Goal: Information Seeking & Learning: Learn about a topic

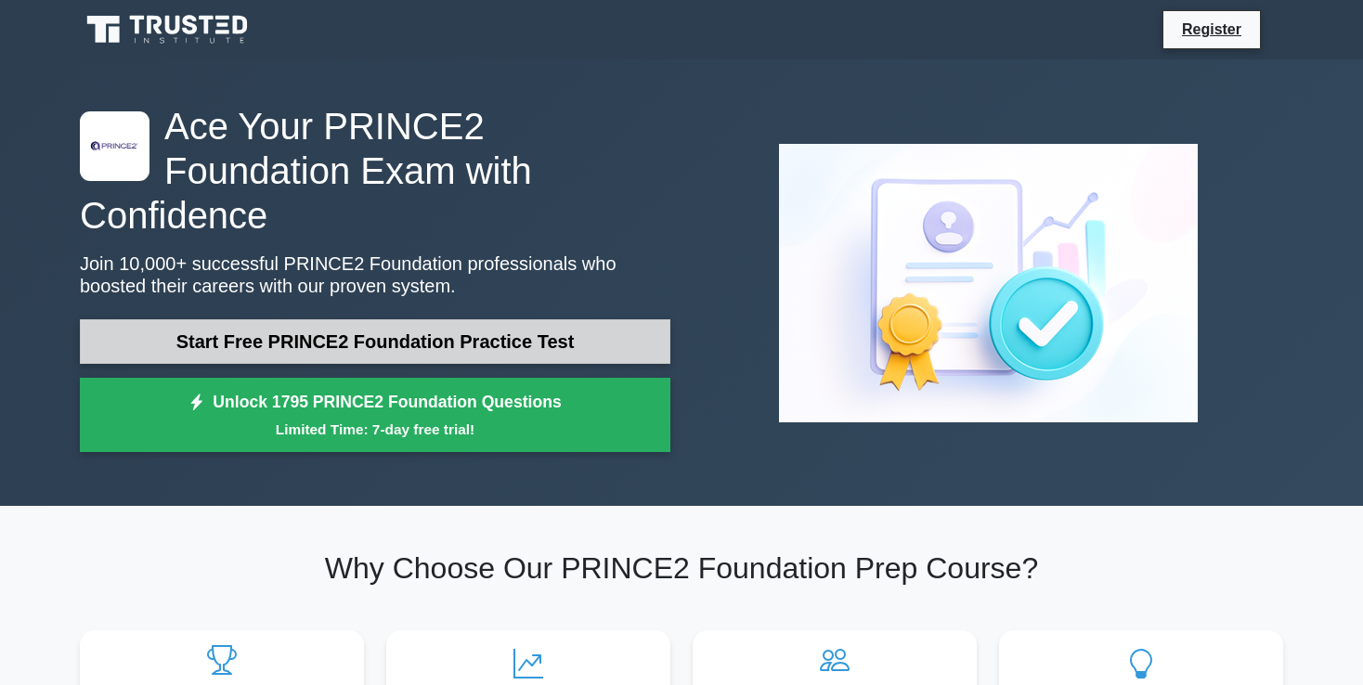
click at [364, 319] on link "Start Free PRINCE2 Foundation Practice Test" at bounding box center [375, 341] width 591 height 45
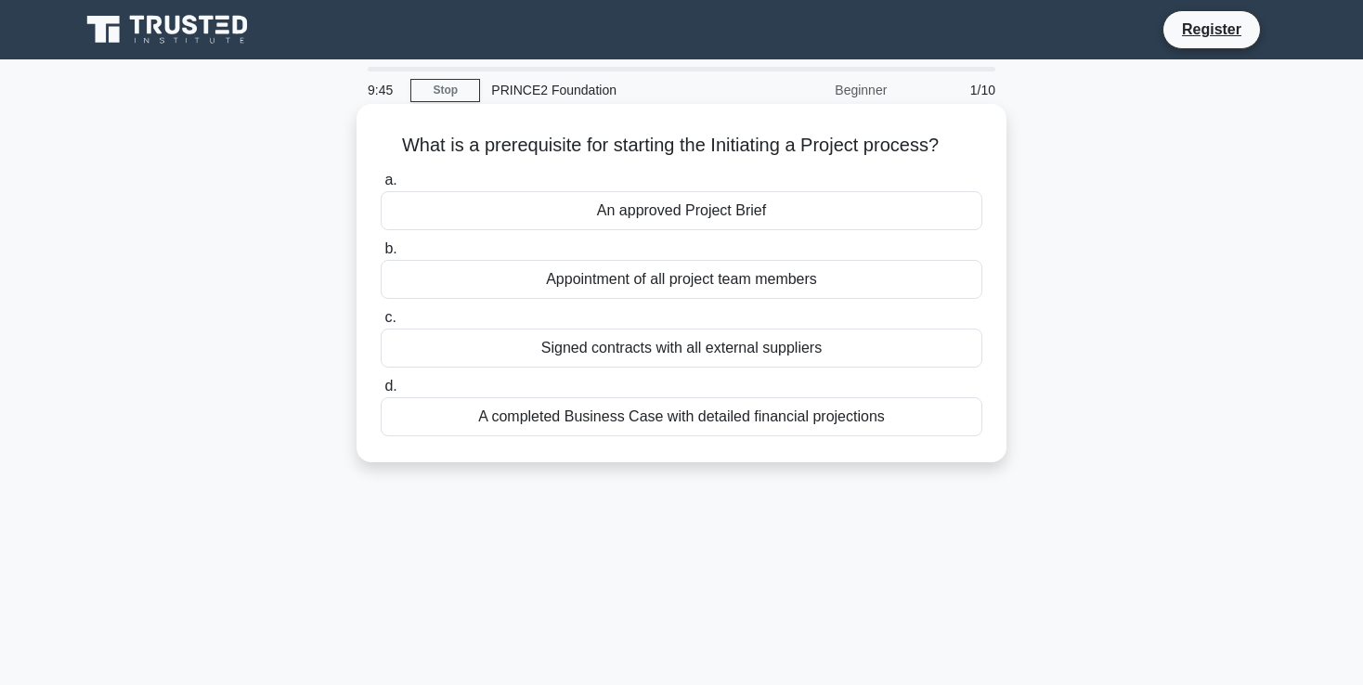
click at [679, 215] on div "An approved Project Brief" at bounding box center [682, 210] width 602 height 39
click at [381, 187] on input "a. An approved Project Brief" at bounding box center [381, 181] width 0 height 12
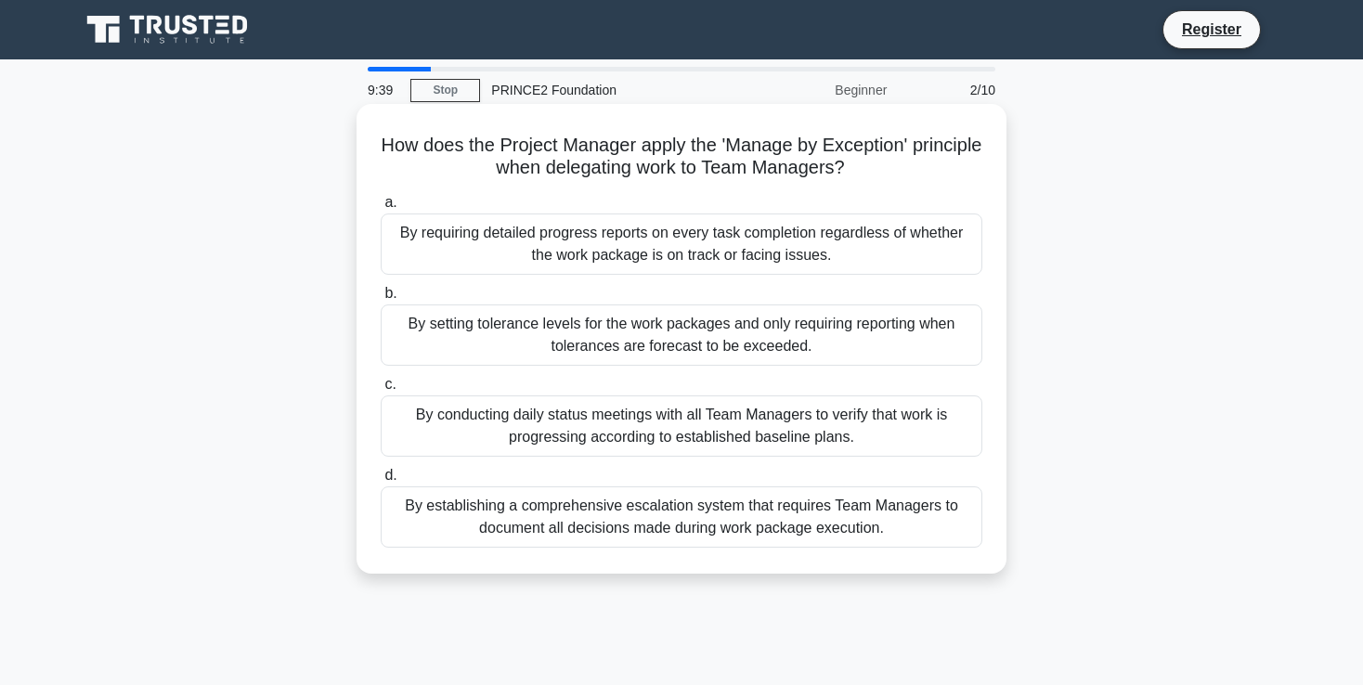
drag, startPoint x: 394, startPoint y: 140, endPoint x: 855, endPoint y: 160, distance: 462.0
click at [855, 160] on h5 "How does the Project Manager apply the 'Manage by Exception' principle when del…" at bounding box center [682, 157] width 606 height 46
click at [654, 342] on div "By setting tolerance levels for the work packages and only requiring reporting …" at bounding box center [682, 335] width 602 height 61
click at [381, 300] on input "b. By setting tolerance levels for the work packages and only requiring reporti…" at bounding box center [381, 294] width 0 height 12
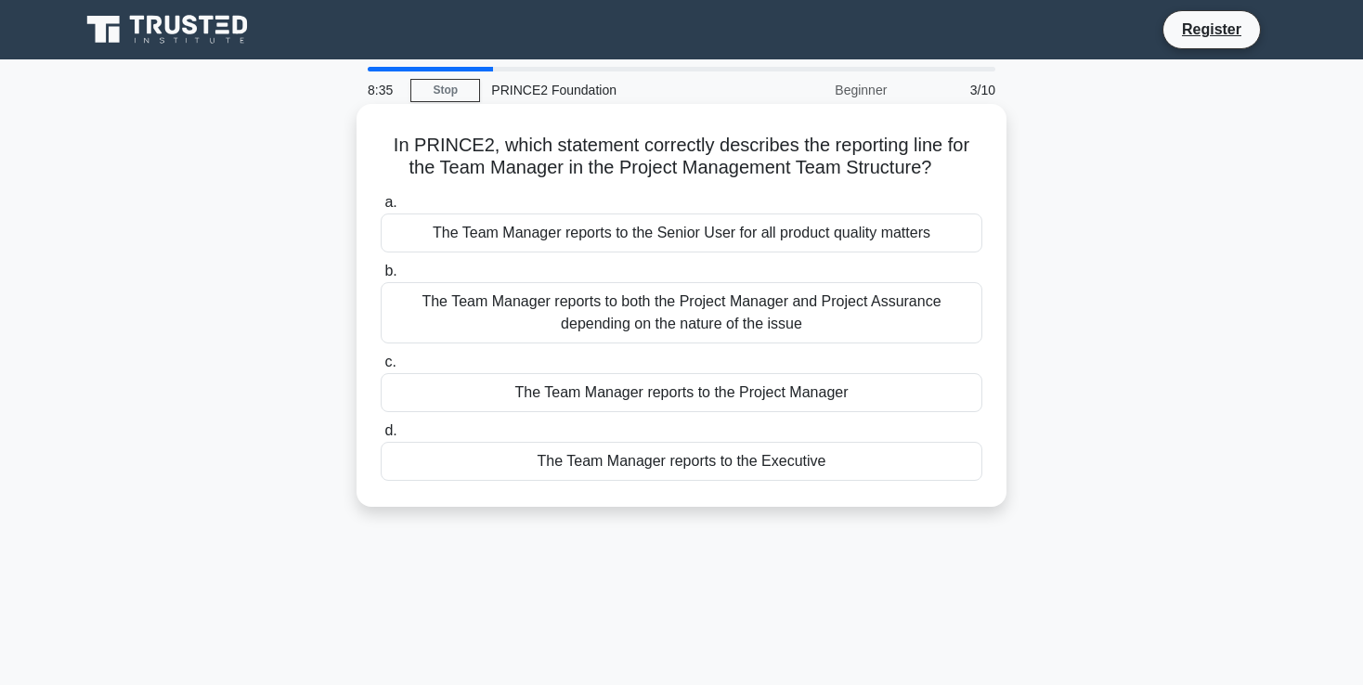
click at [740, 402] on div "The Team Manager reports to the Project Manager" at bounding box center [682, 392] width 602 height 39
click at [381, 369] on input "c. The Team Manager reports to the Project Manager" at bounding box center [381, 363] width 0 height 12
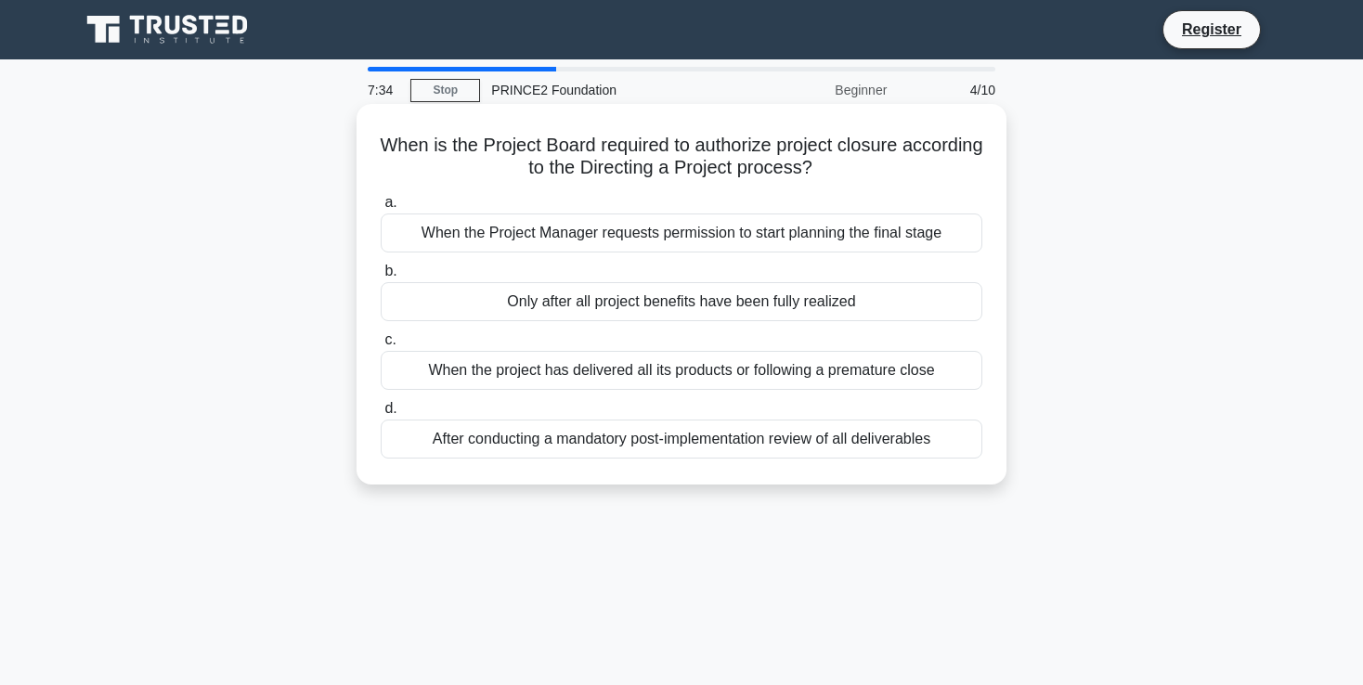
click at [726, 373] on div "When the project has delivered all its products or following a premature close" at bounding box center [682, 370] width 602 height 39
click at [381, 346] on input "c. When the project has delivered all its products or following a premature clo…" at bounding box center [381, 340] width 0 height 12
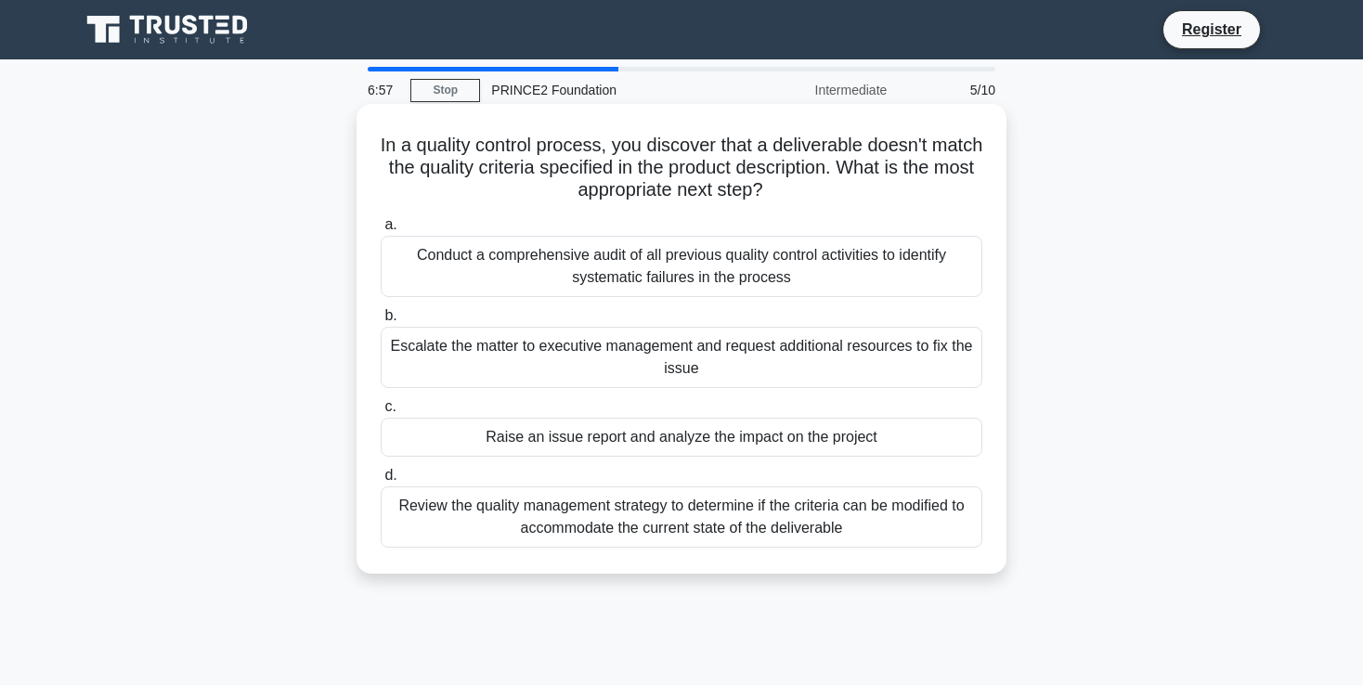
click at [572, 535] on div "Review the quality management strategy to determine if the criteria can be modi…" at bounding box center [682, 517] width 602 height 61
click at [381, 482] on input "d. Review the quality management strategy to determine if the criteria can be m…" at bounding box center [381, 476] width 0 height 12
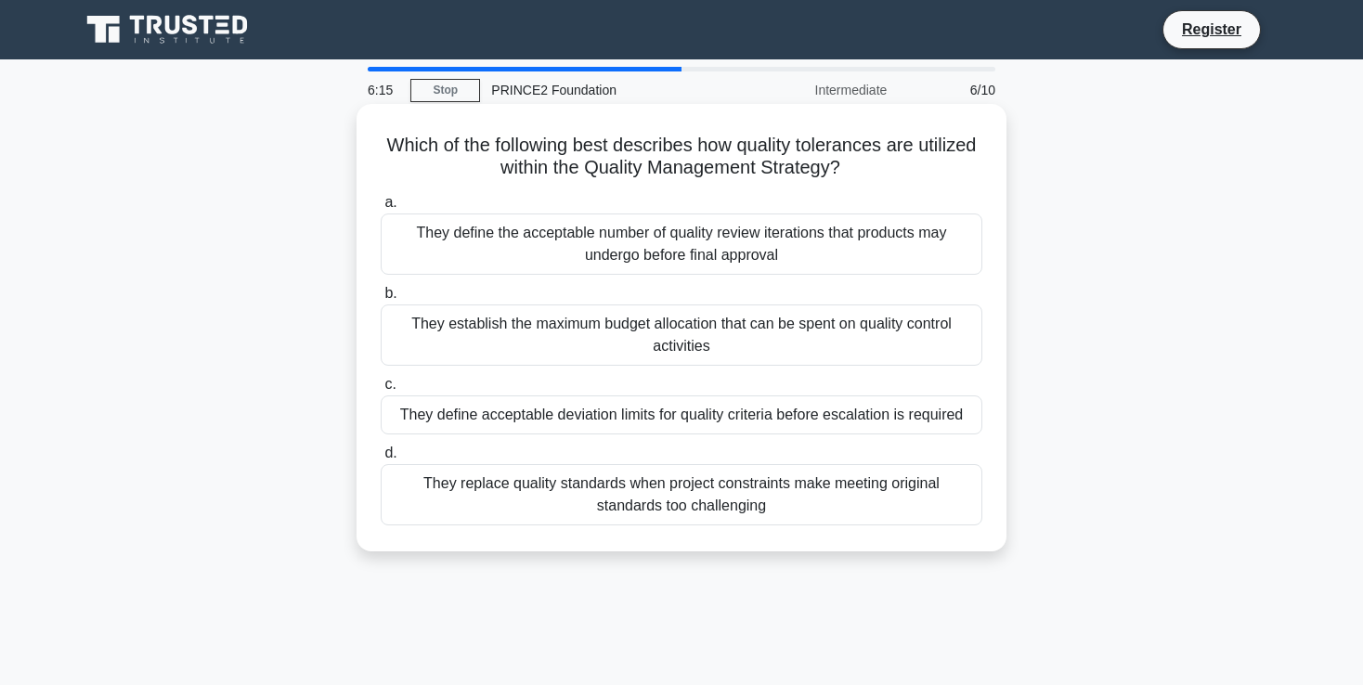
click at [529, 412] on div "They define acceptable deviation limits for quality criteria before escalation …" at bounding box center [682, 415] width 602 height 39
click at [381, 391] on input "c. They define acceptable deviation limits for quality criteria before escalati…" at bounding box center [381, 385] width 0 height 12
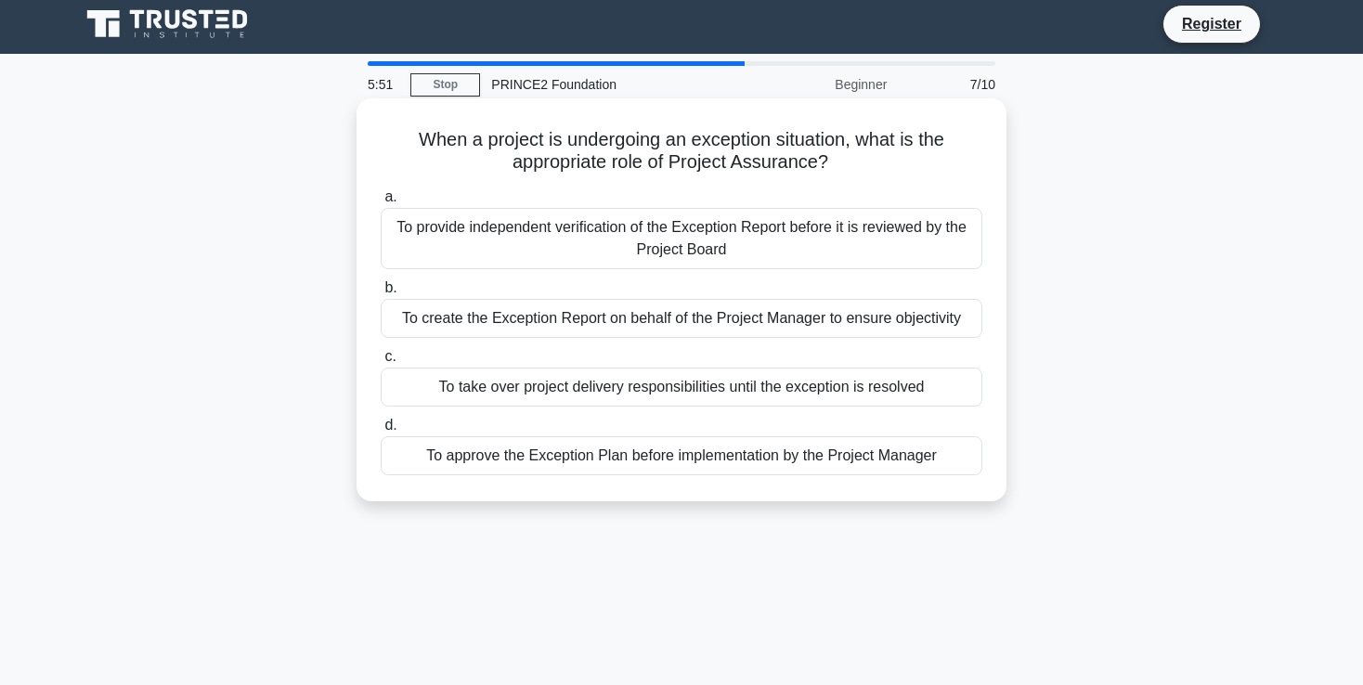
scroll to position [7, 0]
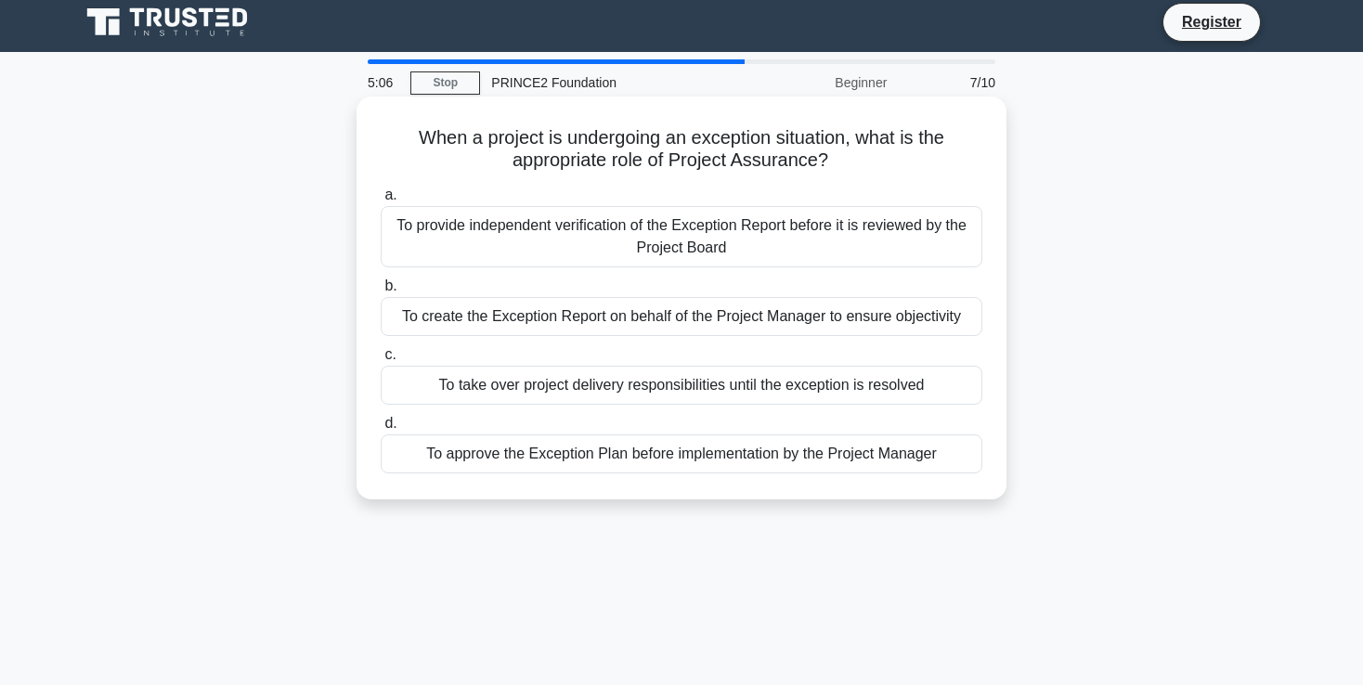
click at [512, 449] on div "To approve the Exception Plan before implementation by the Project Manager" at bounding box center [682, 454] width 602 height 39
click at [381, 430] on input "d. To approve the Exception Plan before implementation by the Project Manager" at bounding box center [381, 424] width 0 height 12
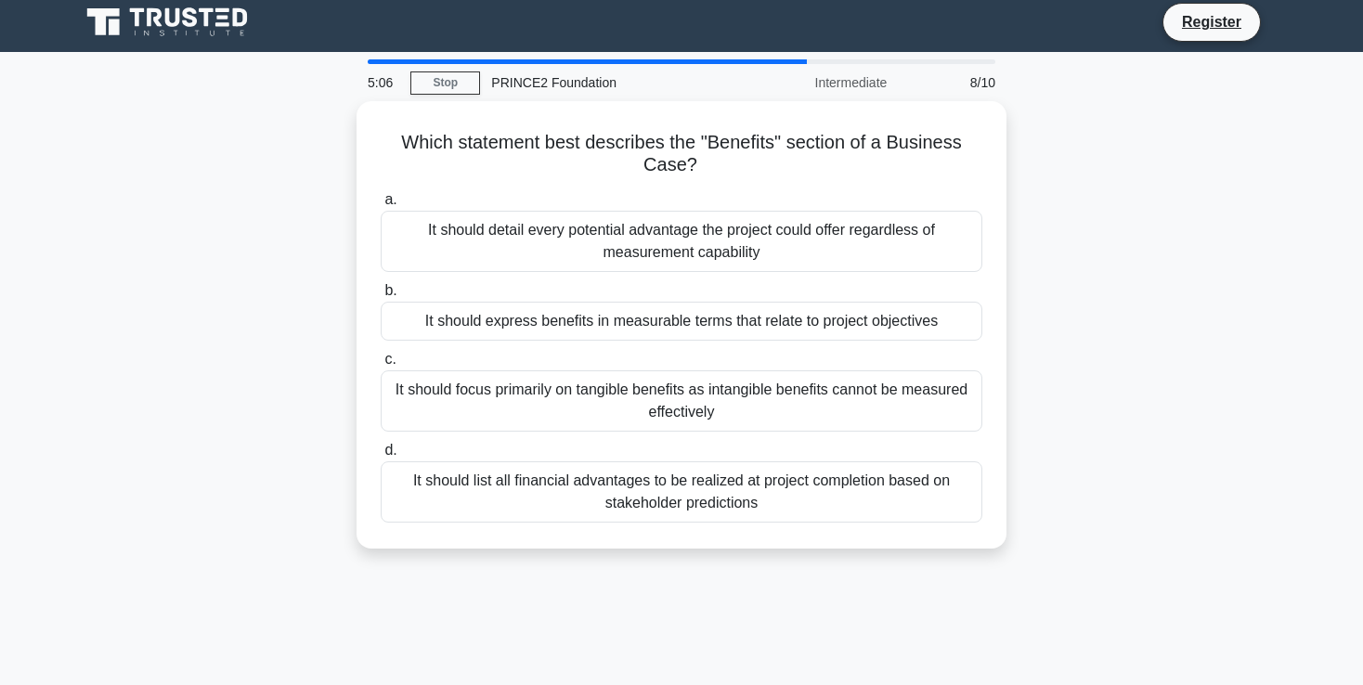
scroll to position [0, 0]
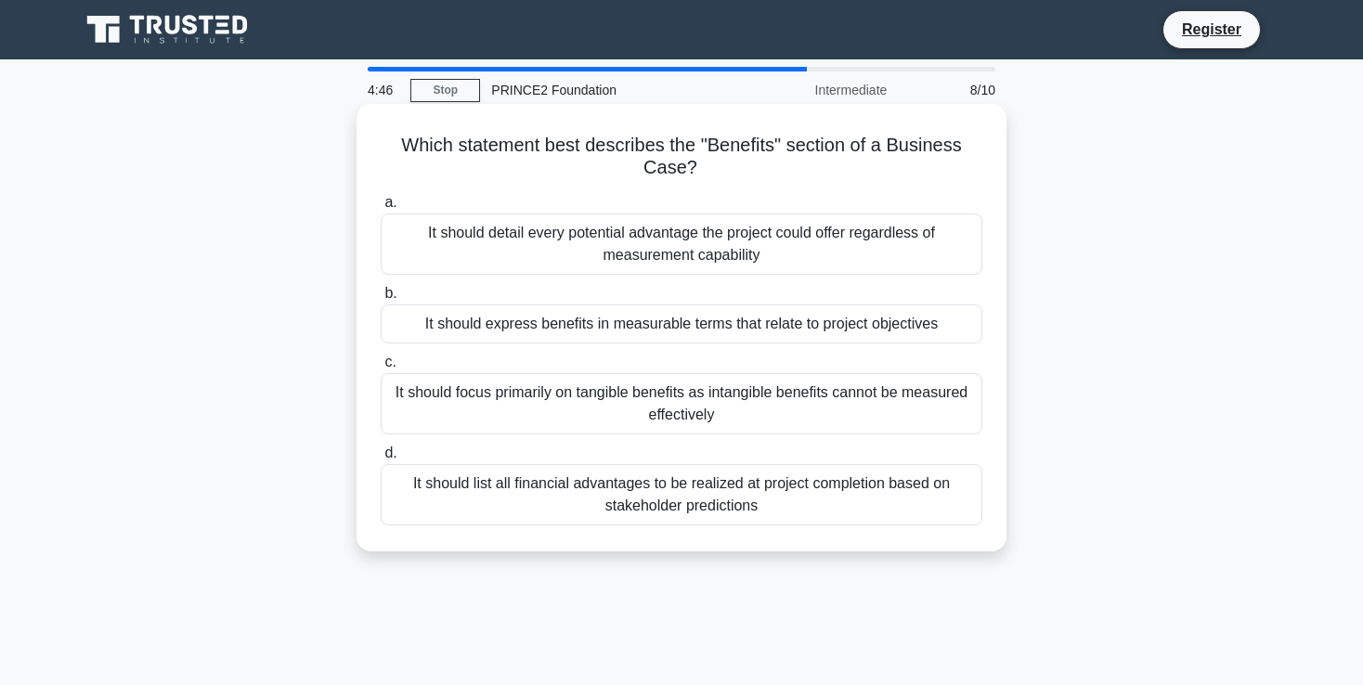
click at [636, 330] on div "It should express benefits in measurable terms that relate to project objectives" at bounding box center [682, 324] width 602 height 39
click at [381, 300] on input "b. It should express benefits in measurable terms that relate to project object…" at bounding box center [381, 294] width 0 height 12
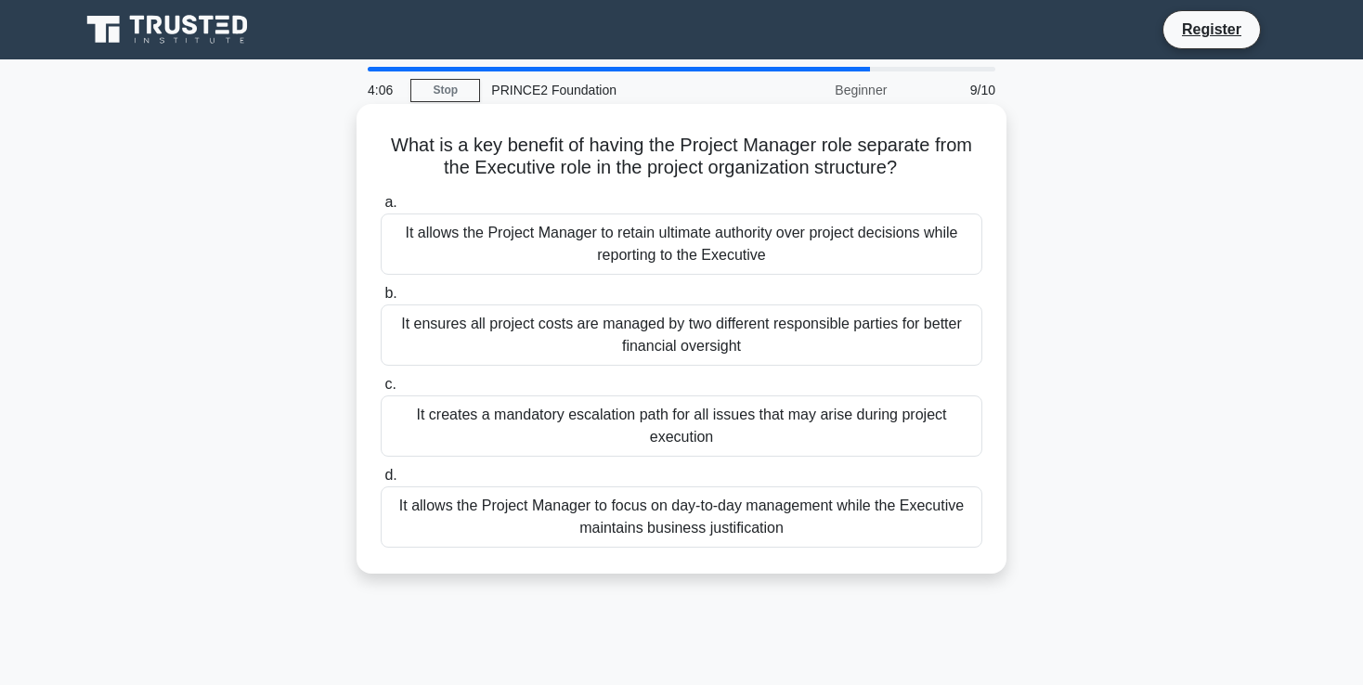
click at [608, 512] on div "It allows the Project Manager to focus on day-to-day management while the Execu…" at bounding box center [682, 517] width 602 height 61
click at [381, 482] on input "d. It allows the Project Manager to focus on day-to-day management while the Ex…" at bounding box center [381, 476] width 0 height 12
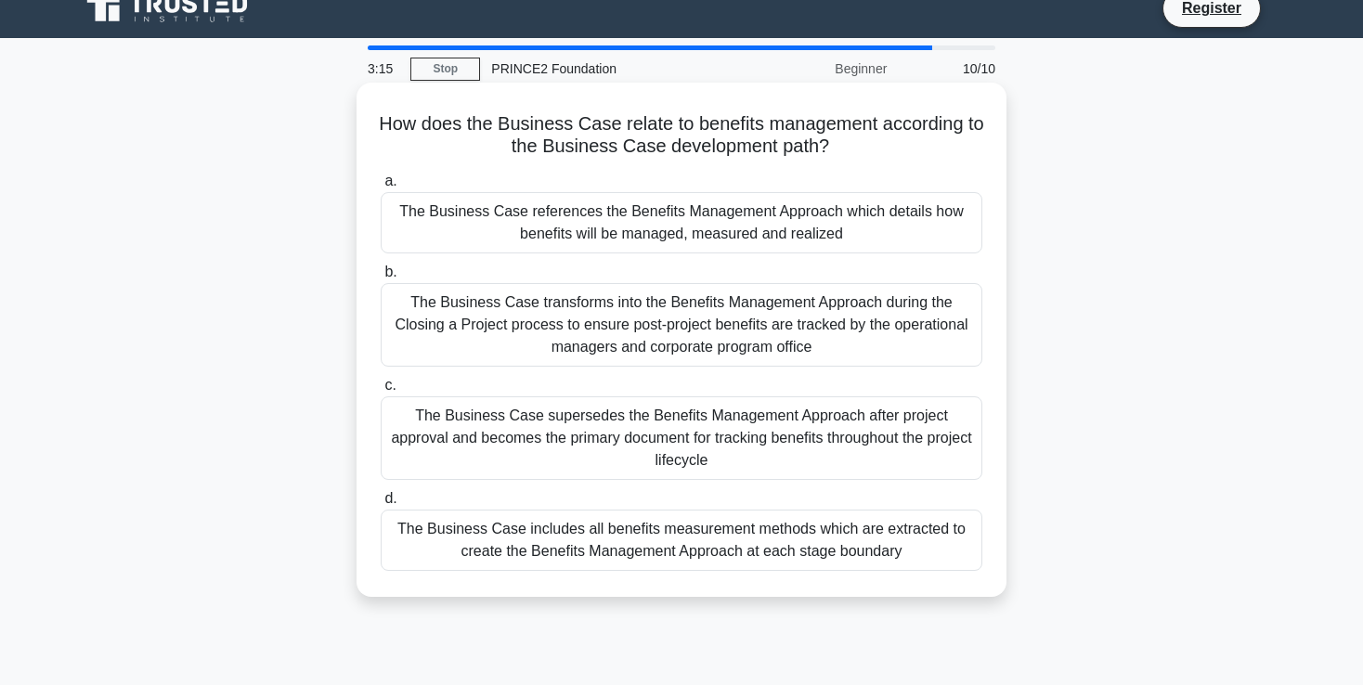
scroll to position [27, 0]
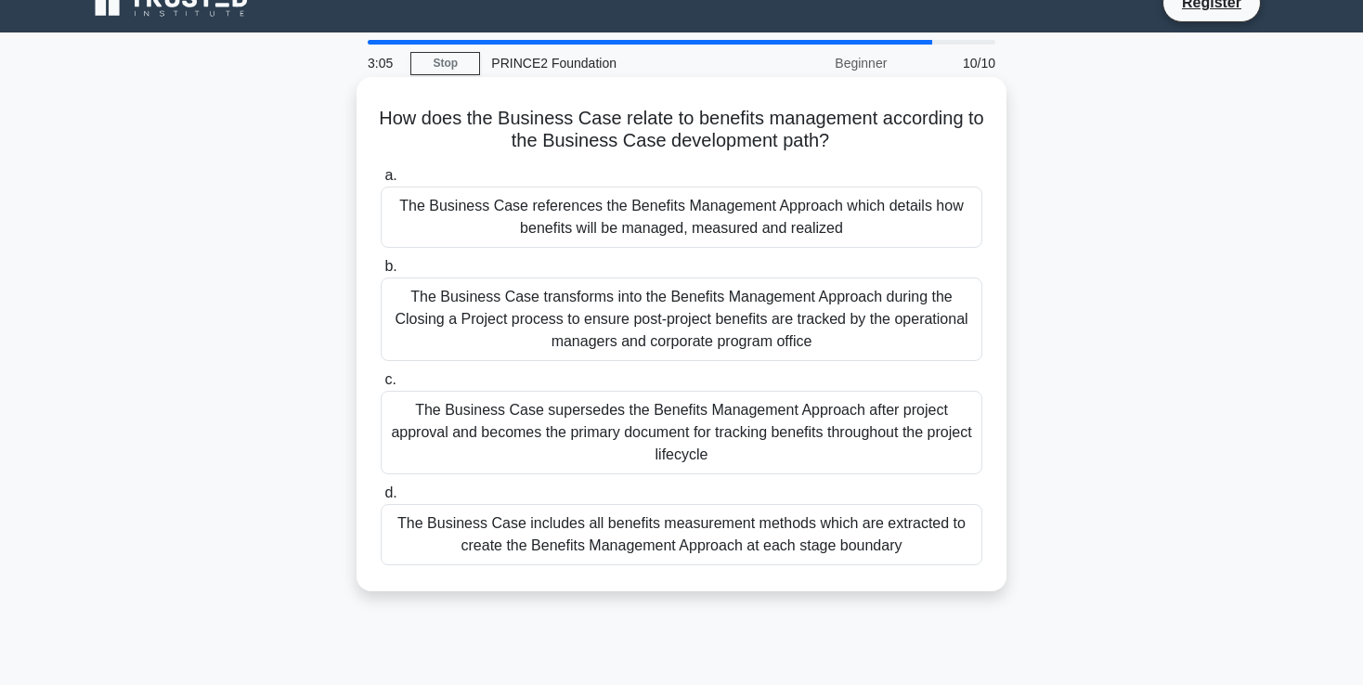
click at [482, 507] on div "The Business Case includes all benefits measurement methods which are extracted…" at bounding box center [682, 534] width 602 height 61
click at [381, 500] on input "d. The Business Case includes all benefits measurement methods which are extrac…" at bounding box center [381, 494] width 0 height 12
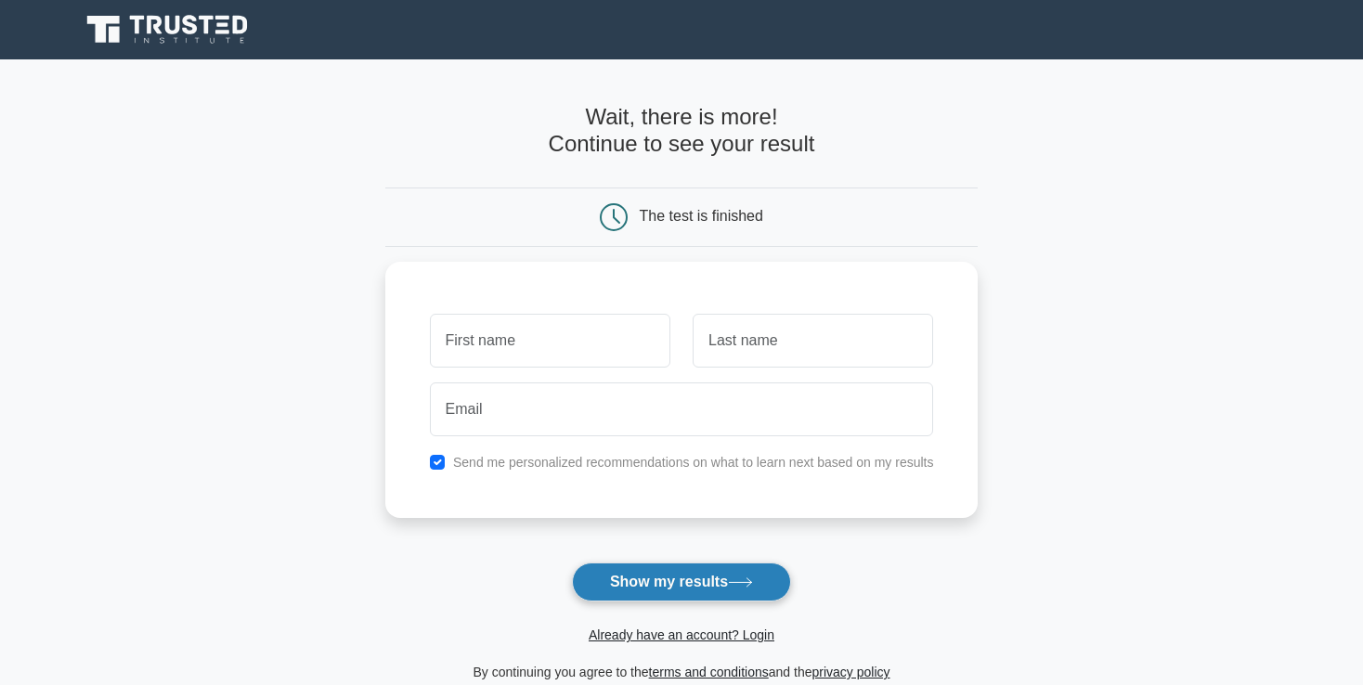
click at [625, 574] on button "Show my results" at bounding box center [681, 582] width 219 height 39
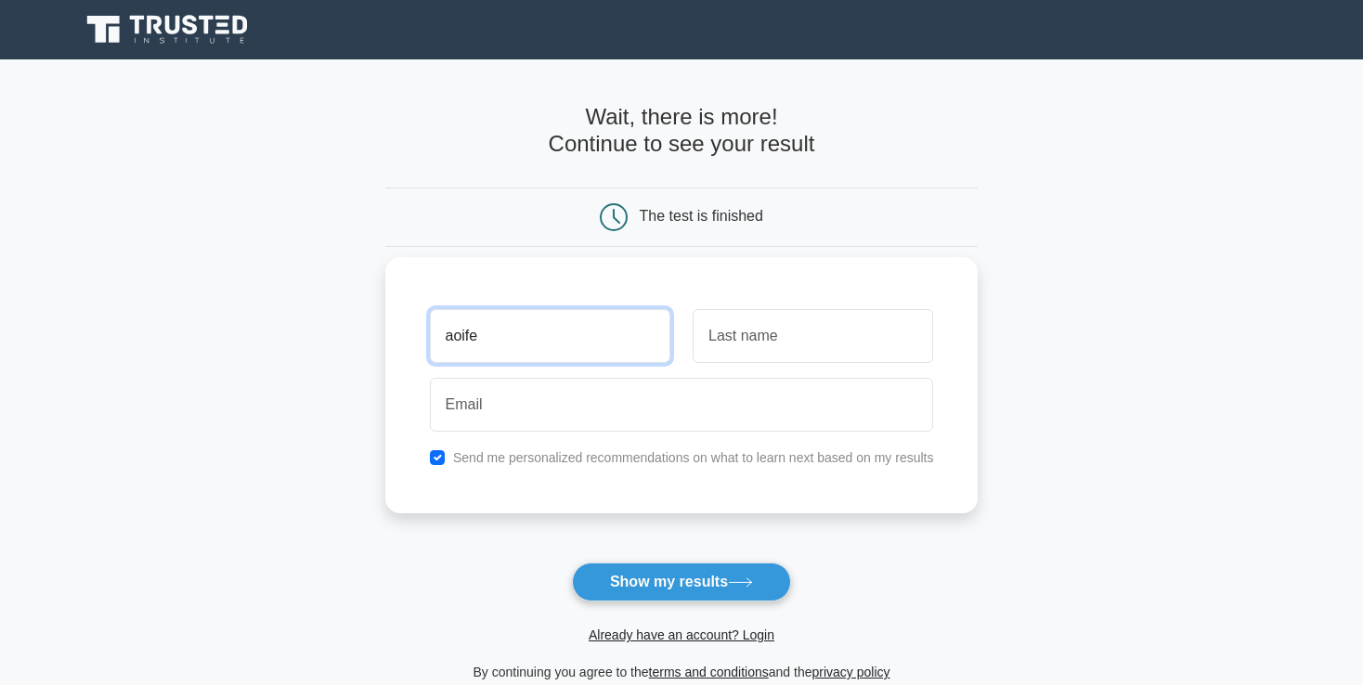
type input "aoife"
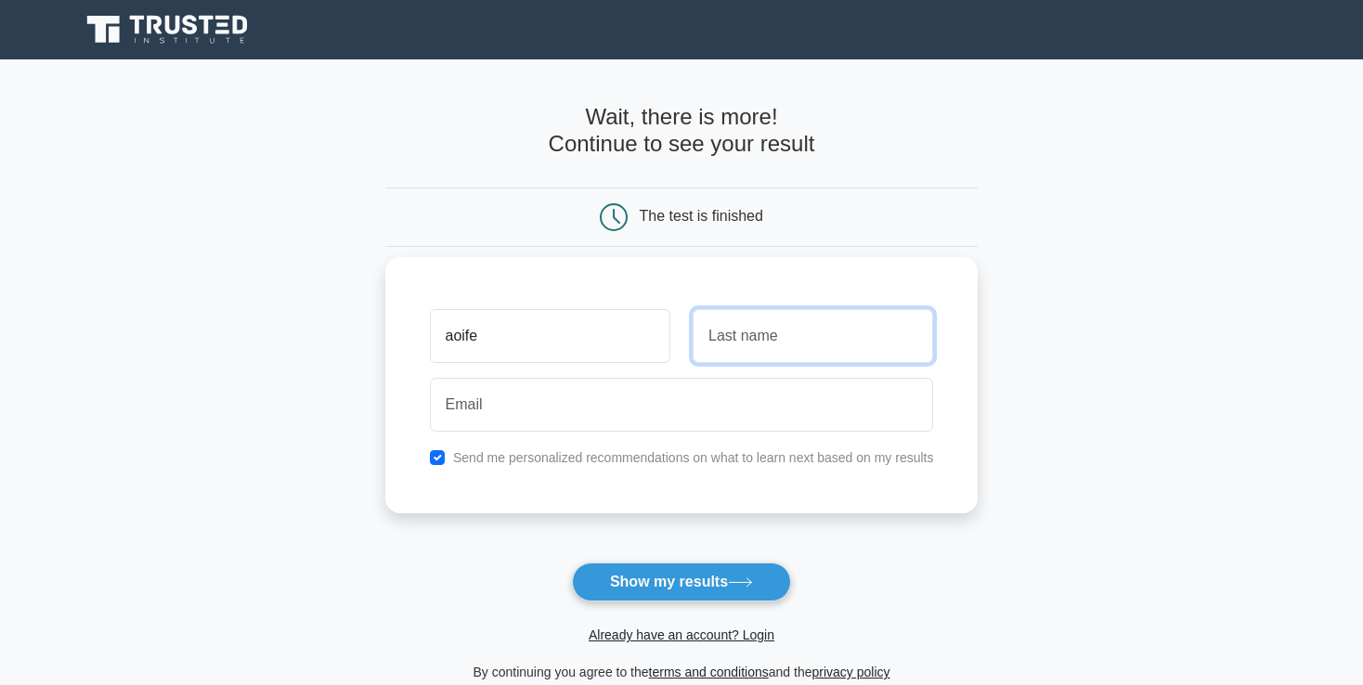
click at [770, 342] on input "text" at bounding box center [813, 336] width 241 height 54
type input "meyer"
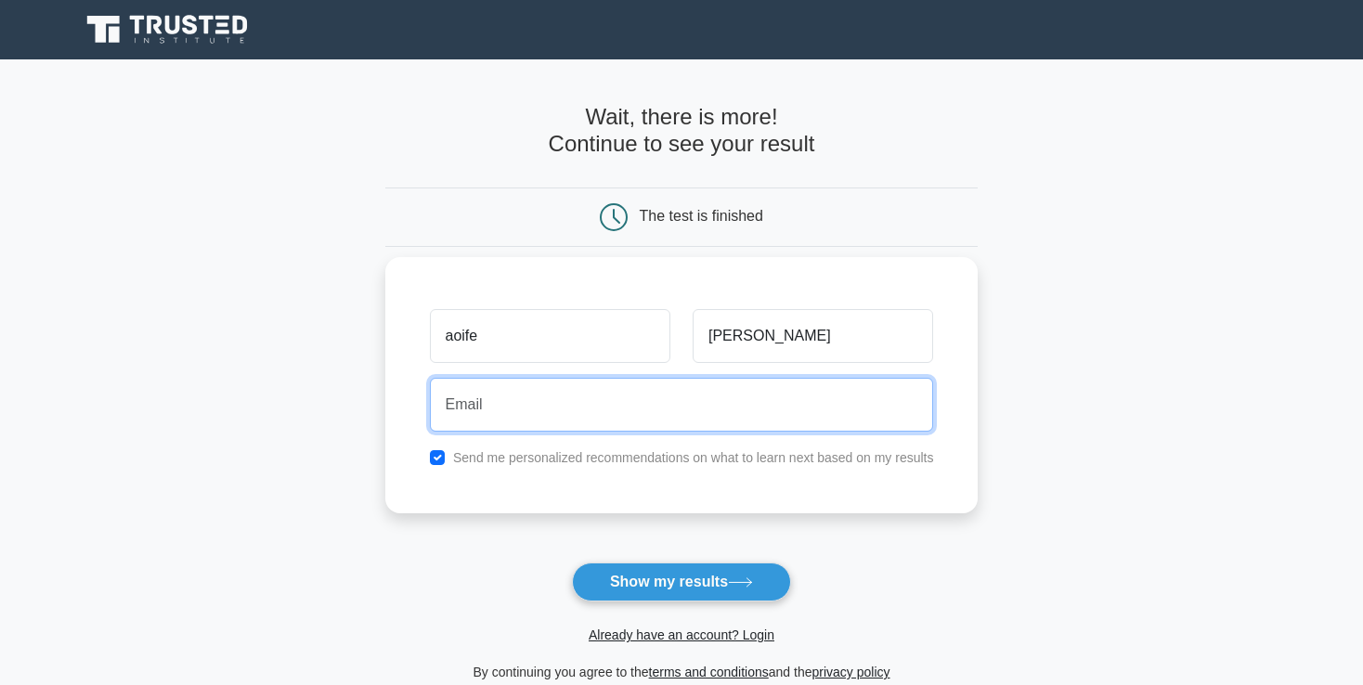
click at [640, 410] on input "email" at bounding box center [682, 405] width 504 height 54
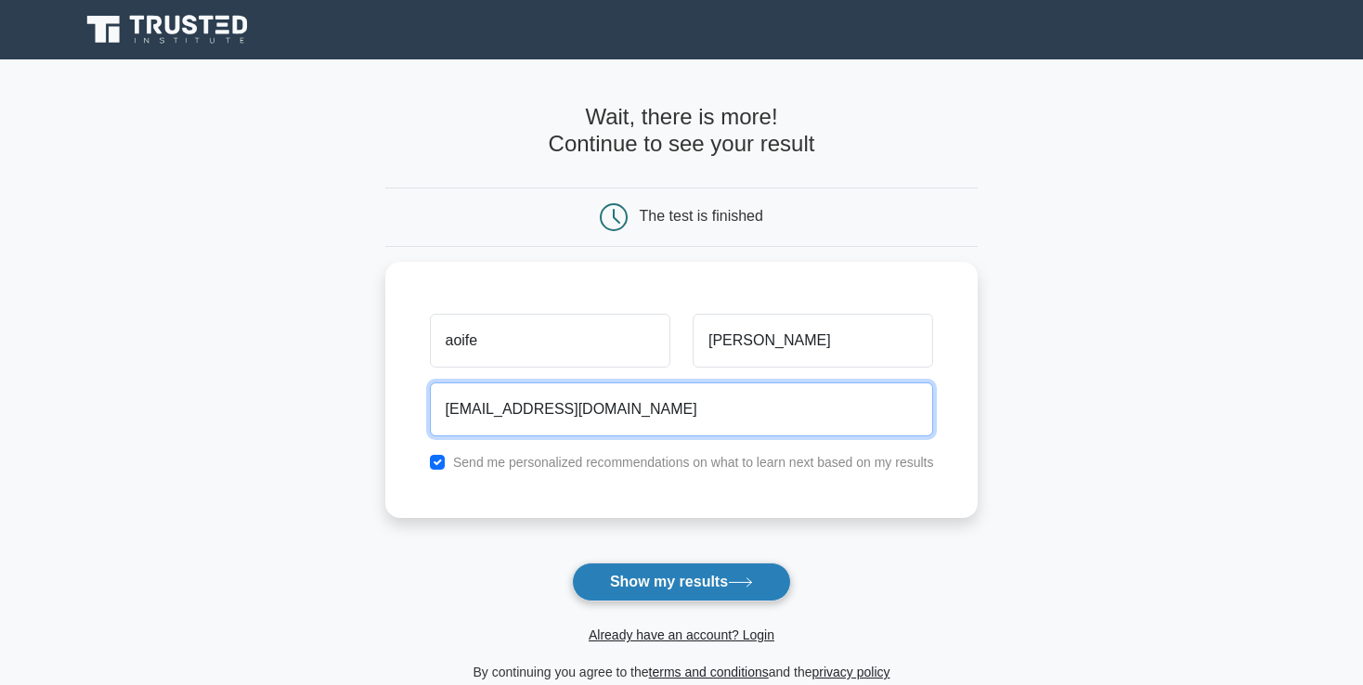
type input "aoife@hotmail.com"
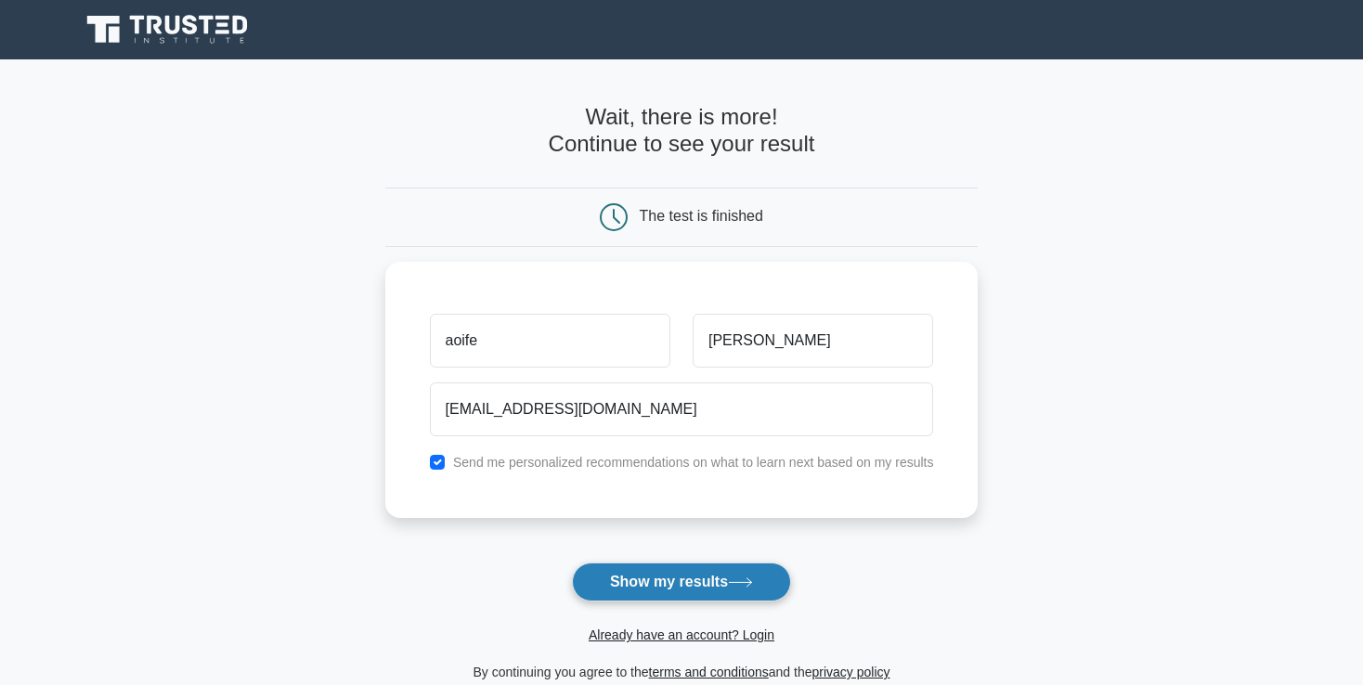
click at [699, 588] on button "Show my results" at bounding box center [681, 582] width 219 height 39
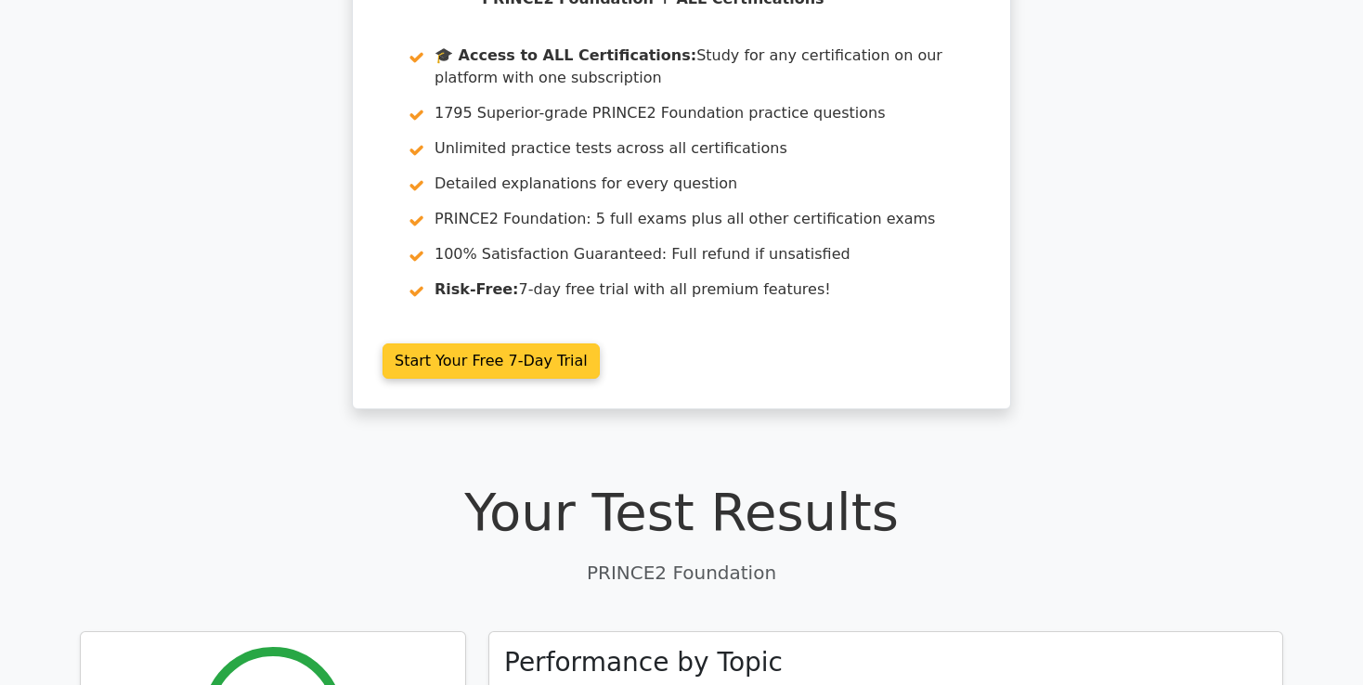
scroll to position [620, 0]
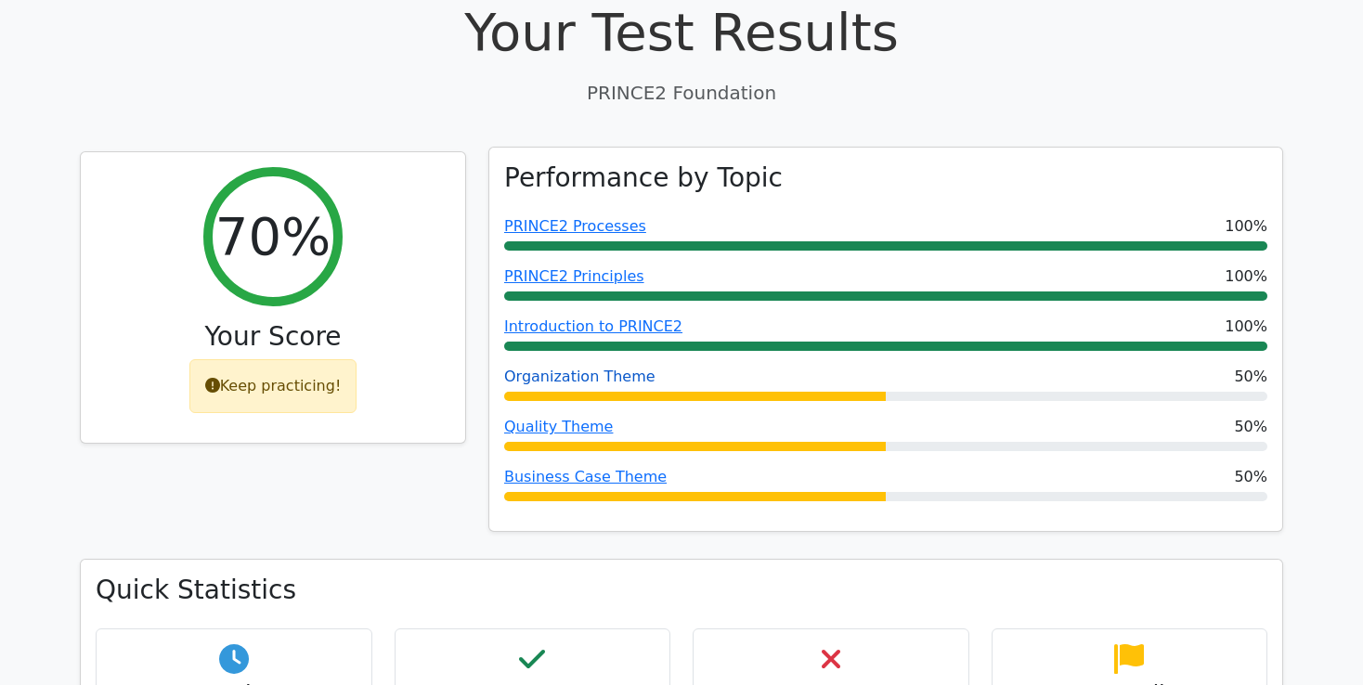
click at [627, 377] on link "Organization Theme" at bounding box center [579, 377] width 151 height 18
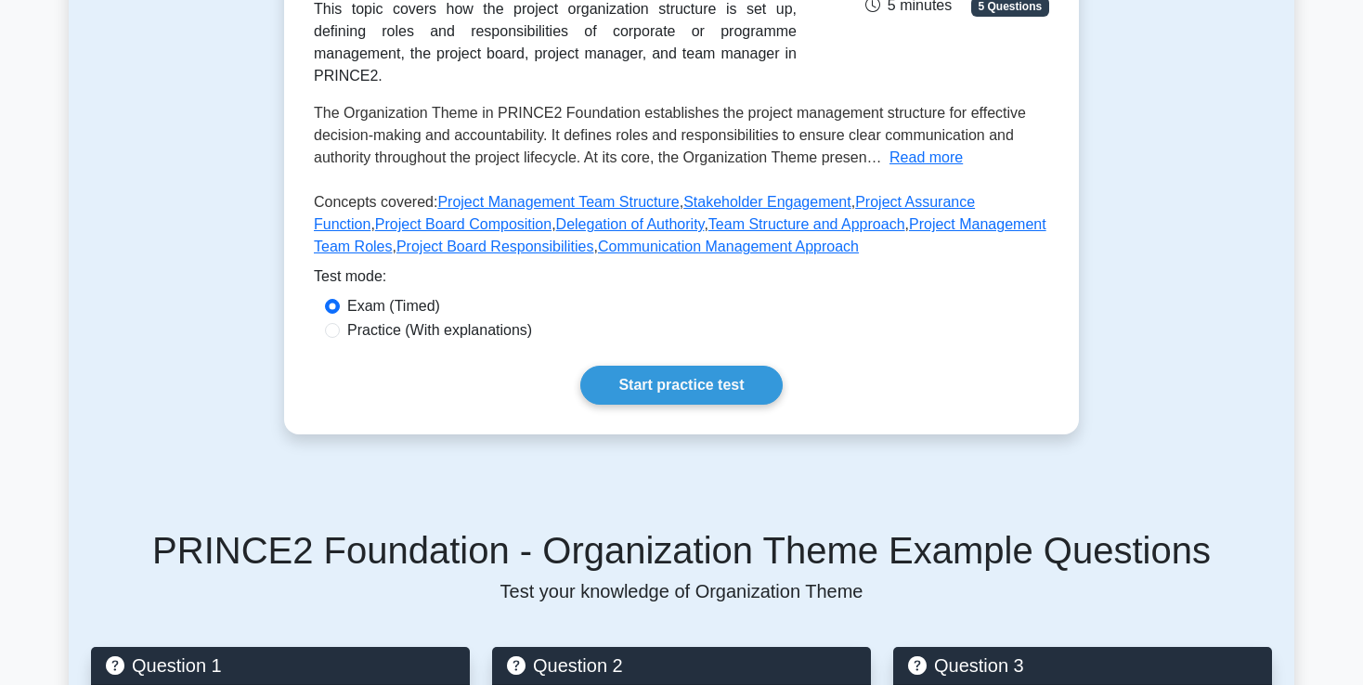
scroll to position [359, 0]
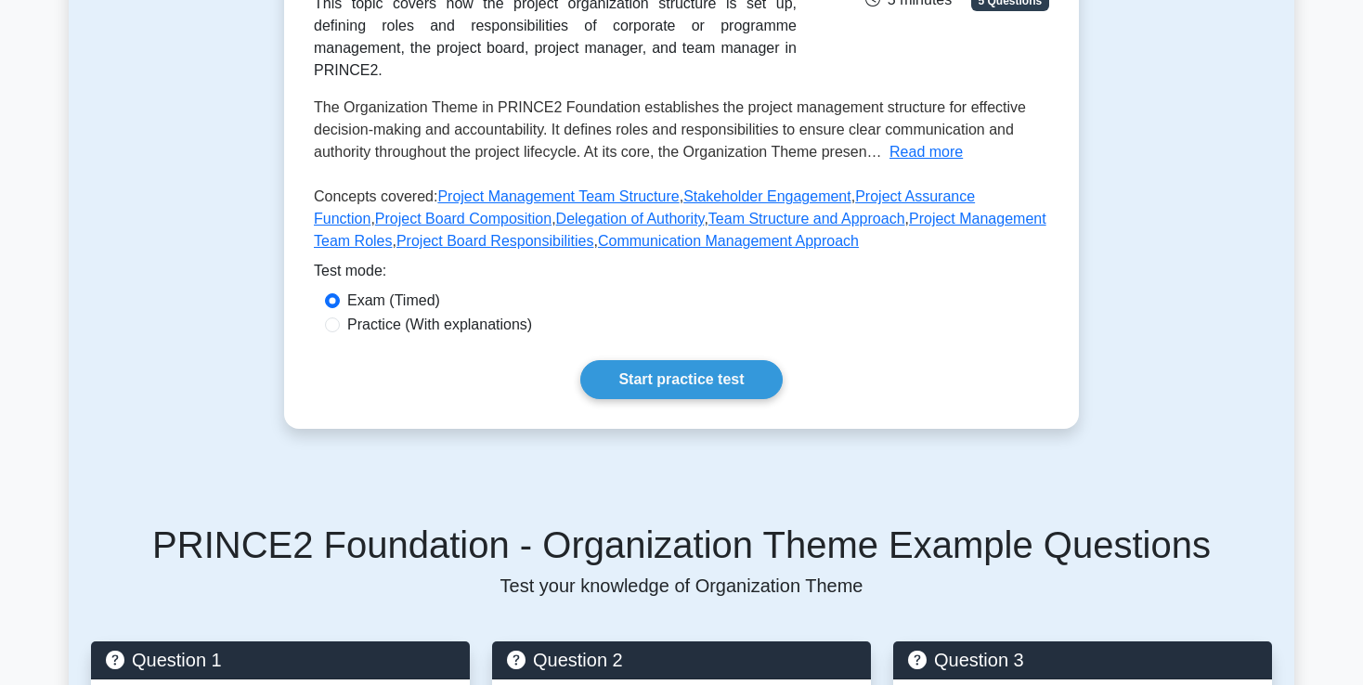
click at [464, 329] on label "Practice (With explanations)" at bounding box center [439, 325] width 185 height 22
click at [340, 329] on input "Practice (With explanations)" at bounding box center [332, 325] width 15 height 15
radio input "true"
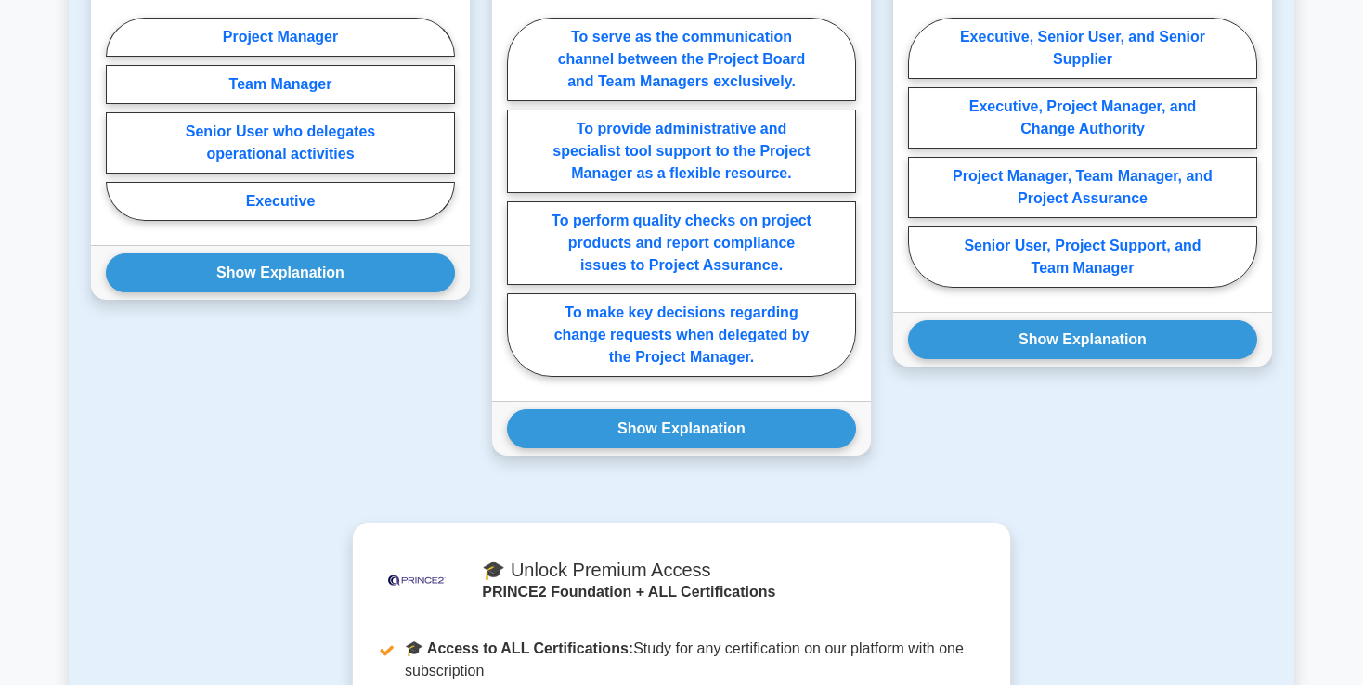
scroll to position [1766, 0]
